Goal: Navigation & Orientation: Understand site structure

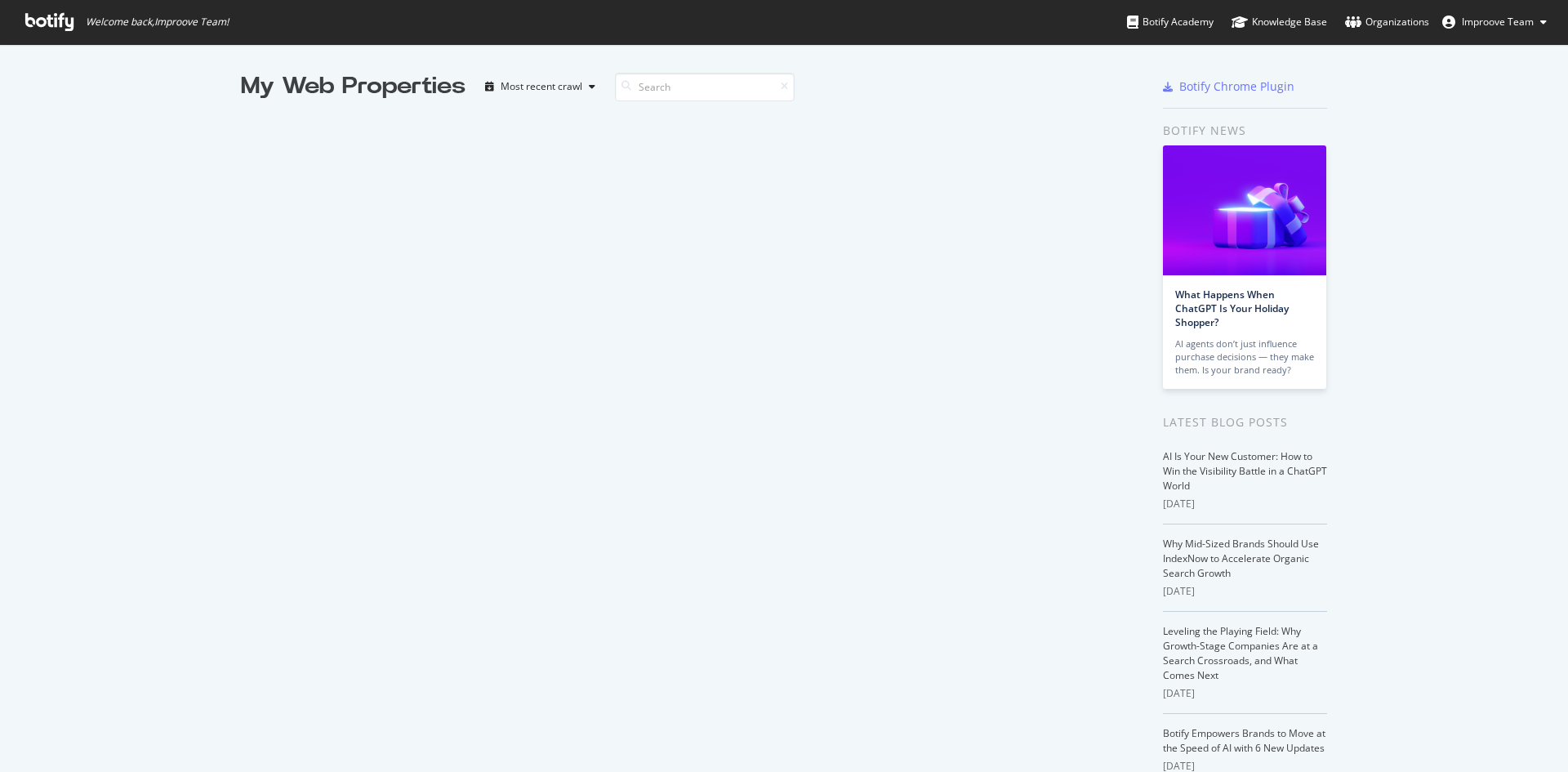
scroll to position [760, 1543]
click at [406, 92] on div "My Web Properties" at bounding box center [352, 86] width 224 height 33
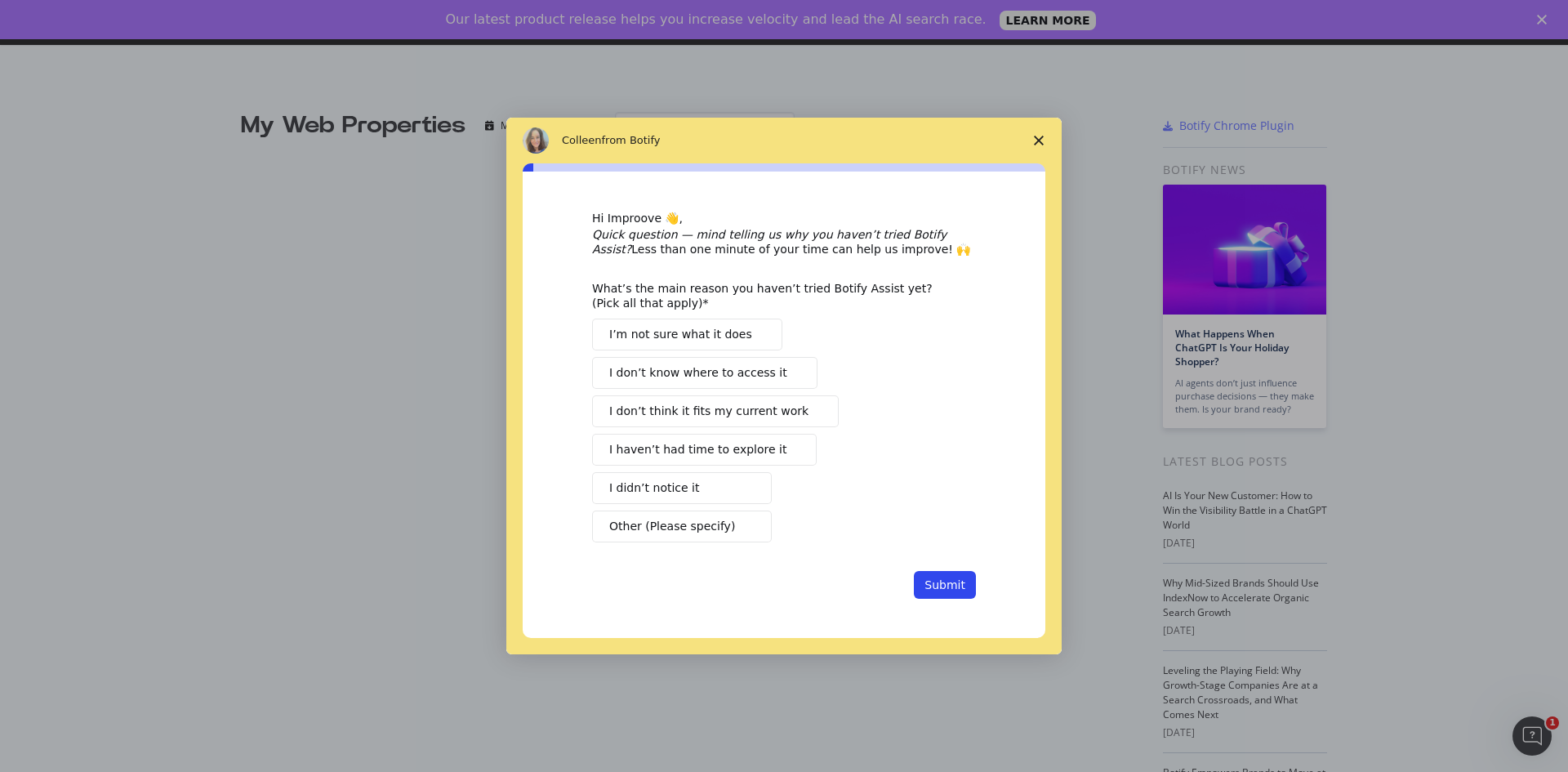
scroll to position [0, 0]
click at [1042, 137] on polygon "Close survey" at bounding box center [1039, 140] width 9 height 9
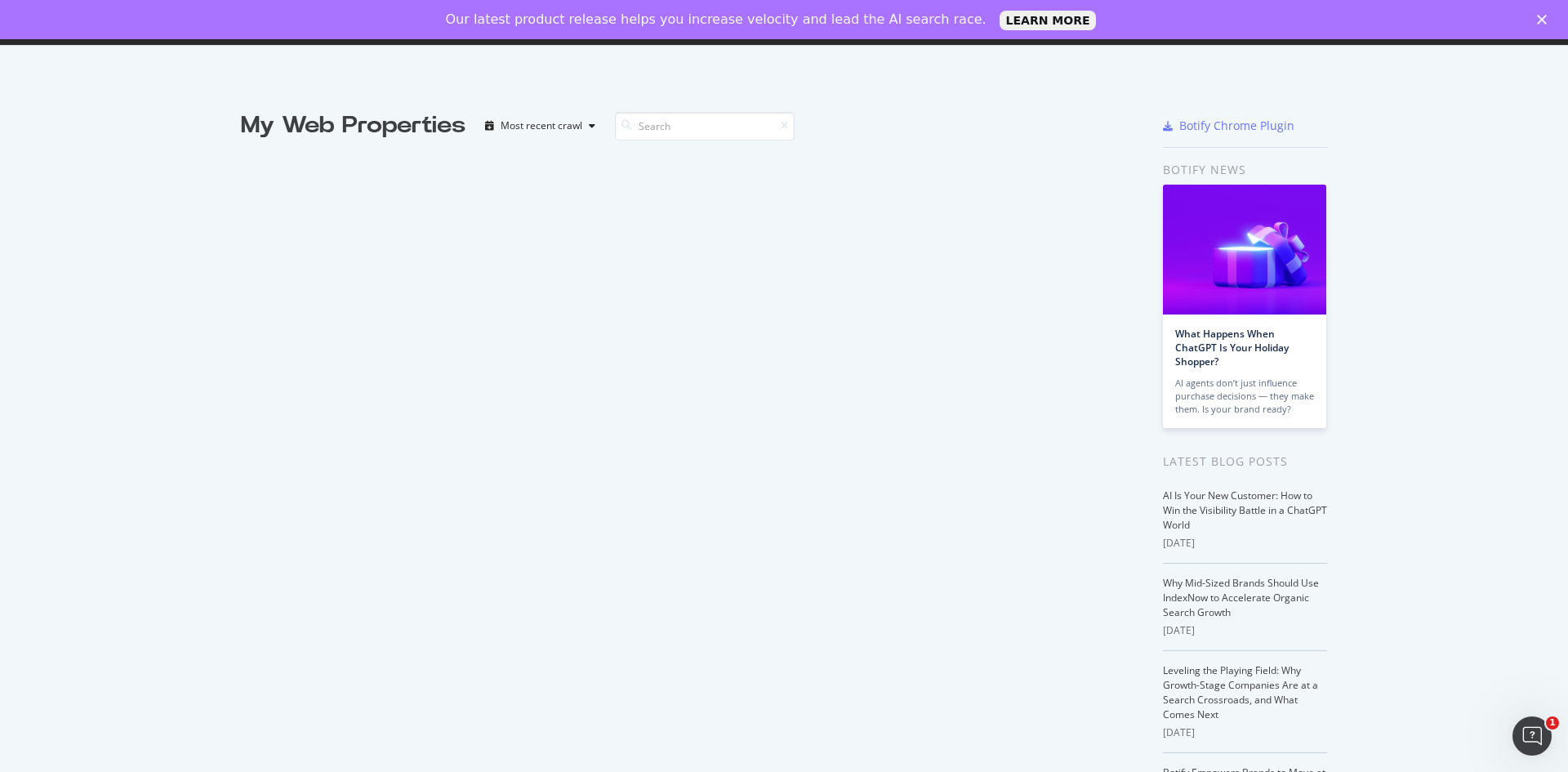
click at [1538, 21] on icon "Close" at bounding box center [1541, 20] width 9 height 9
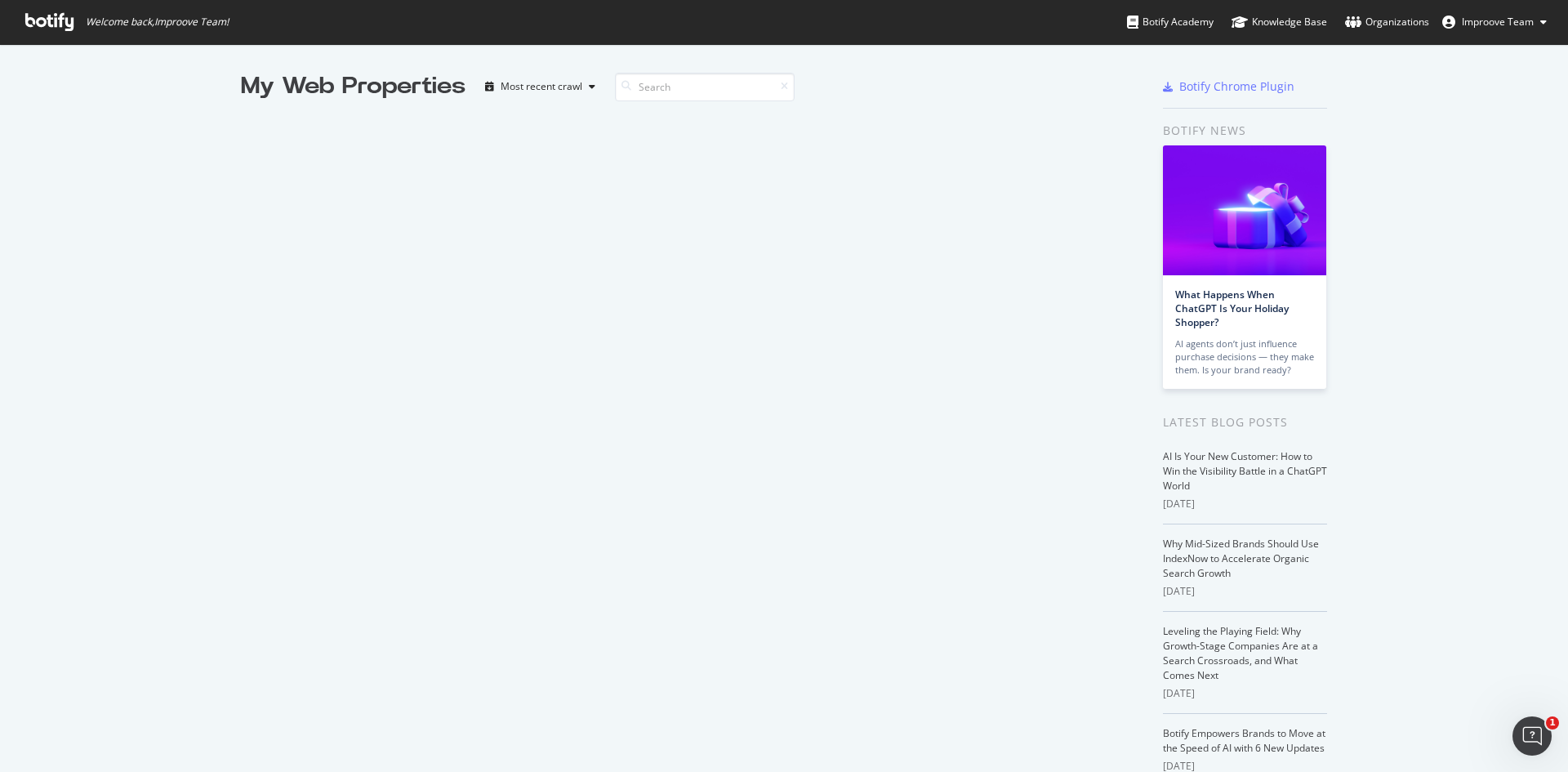
click at [425, 81] on div "My Web Properties" at bounding box center [352, 86] width 224 height 33
click at [63, 15] on icon at bounding box center [49, 22] width 48 height 18
click at [554, 81] on div "Most recent crawl" at bounding box center [542, 86] width 81 height 9
click at [567, 149] on div "Alphabetical order" at bounding box center [546, 141] width 132 height 21
click at [767, 90] on input at bounding box center [710, 87] width 180 height 28
